Goal: Task Accomplishment & Management: Use online tool/utility

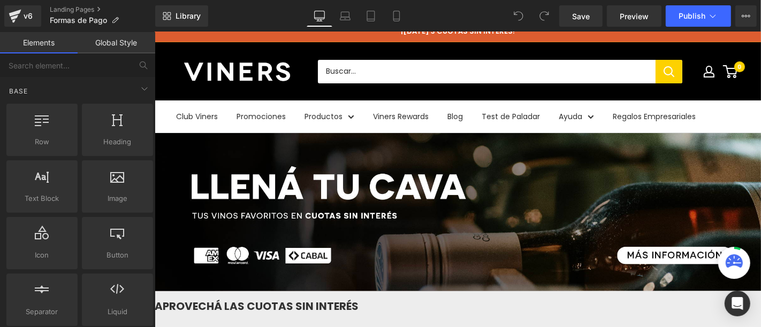
scroll to position [178, 0]
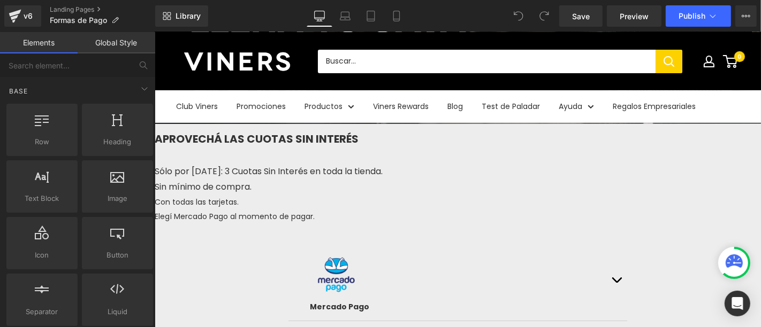
click at [154, 32] on link at bounding box center [154, 32] width 0 height 0
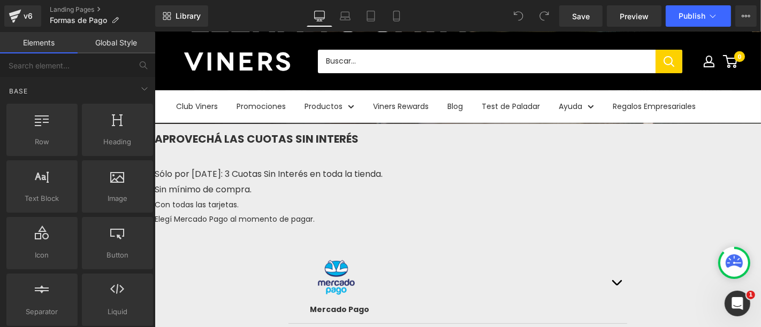
scroll to position [0, 0]
click at [382, 180] on span "Sólo por [DATE]: 3 Cuotas Sin Interés en toda la tienda." at bounding box center [268, 173] width 228 height 12
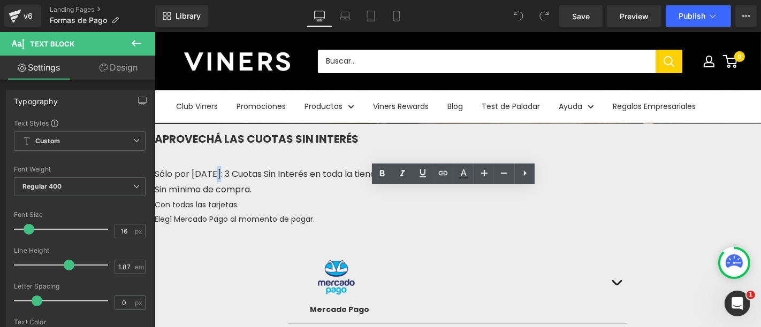
click at [382, 180] on span "Sólo por [DATE]: 3 Cuotas Sin Interés en toda la tienda." at bounding box center [268, 173] width 228 height 12
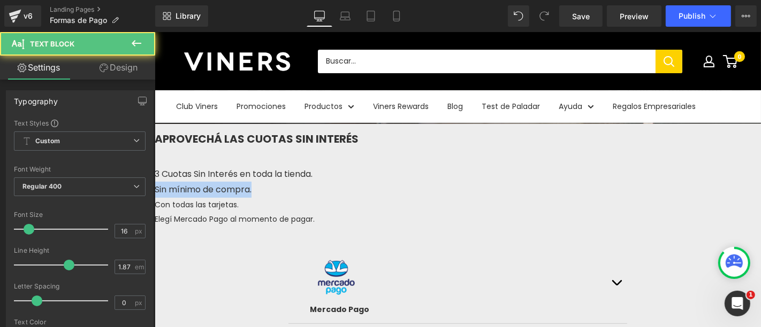
drag, startPoint x: 402, startPoint y: 215, endPoint x: 515, endPoint y: 211, distance: 113.0
click at [515, 197] on p "Sin mínimo de compra." at bounding box center [457, 189] width 606 height 16
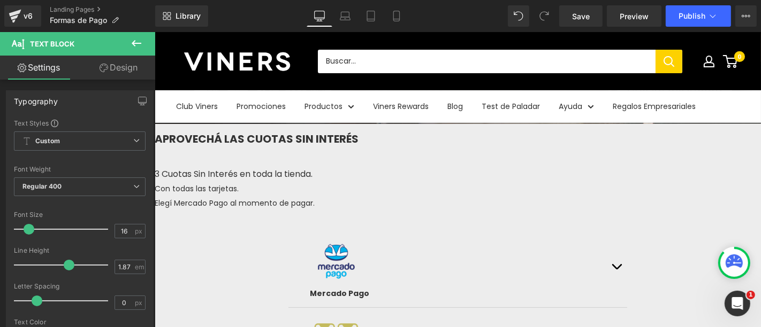
click at [515, 195] on p "Con todas las tarjetas." at bounding box center [457, 188] width 606 height 14
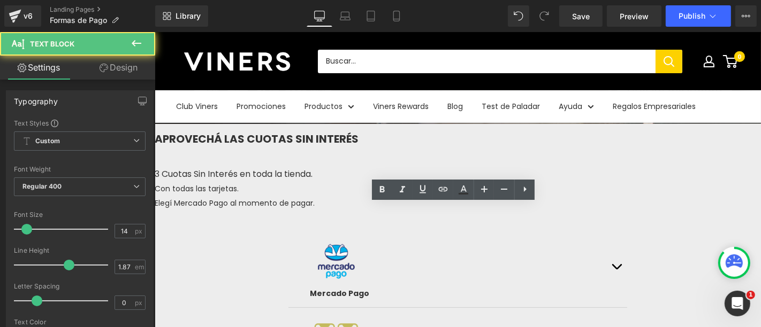
click at [403, 195] on p "Con todas las tarjetas." at bounding box center [457, 188] width 606 height 14
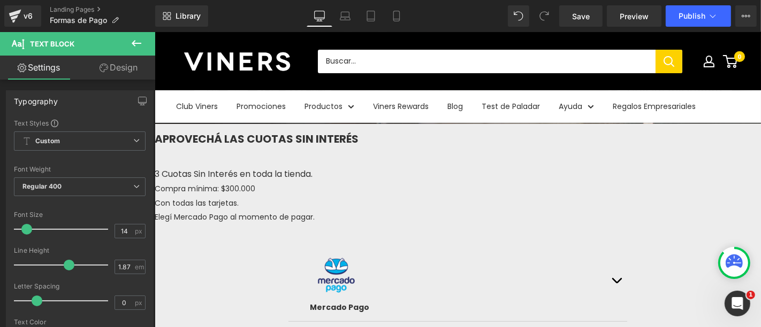
click at [154, 32] on span "Accordion" at bounding box center [154, 32] width 0 height 0
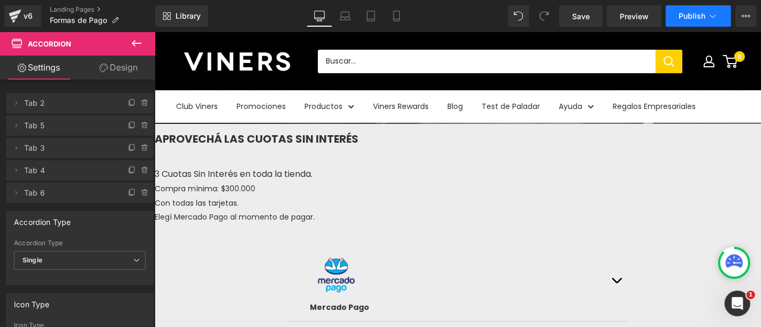
click at [698, 22] on button "Publish" at bounding box center [697, 15] width 65 height 21
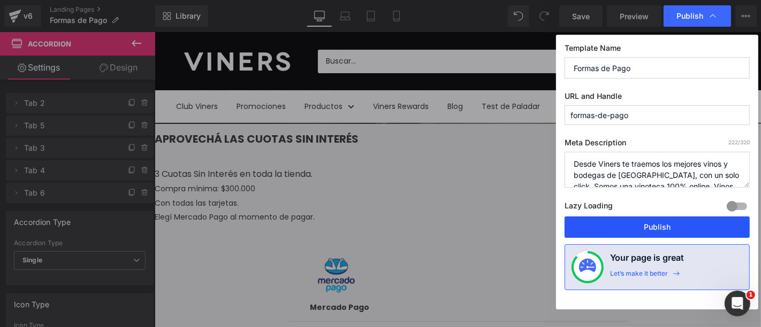
click at [647, 227] on button "Publish" at bounding box center [656, 227] width 185 height 21
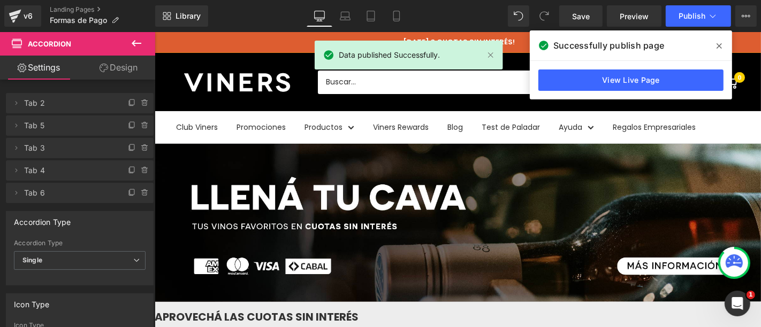
click at [721, 43] on span at bounding box center [718, 45] width 17 height 17
